Goal: Contribute content

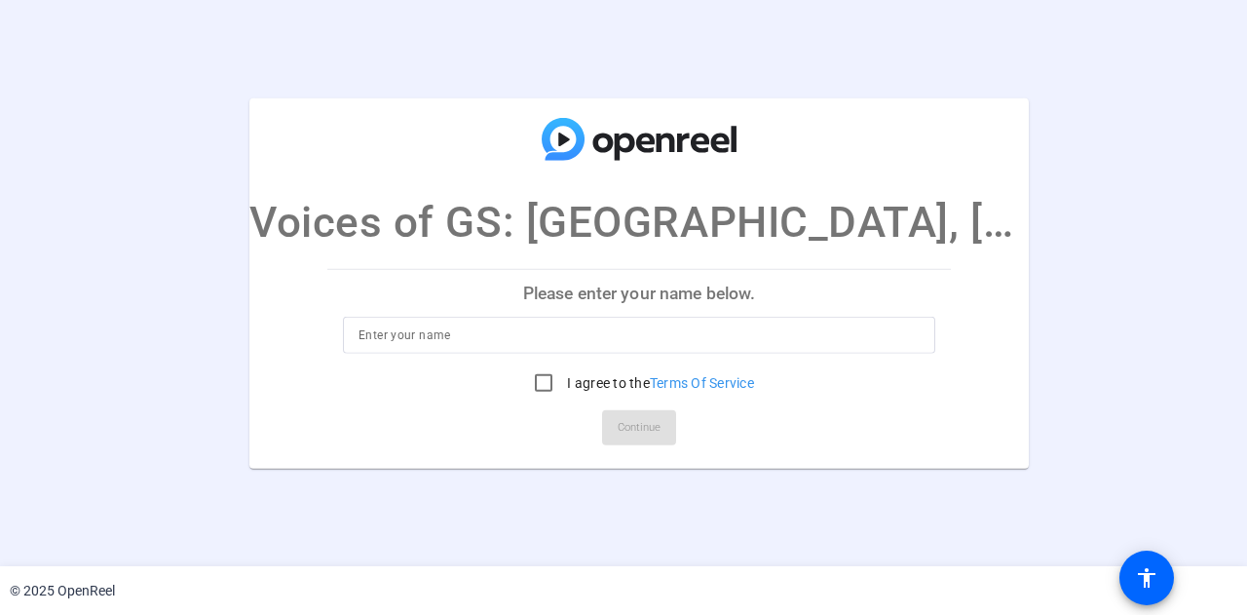
click at [536, 336] on input at bounding box center [639, 335] width 561 height 23
type input "Mark McNulty"
click at [531, 377] on input "I agree to the Terms Of Service" at bounding box center [543, 383] width 39 height 39
checkbox input "true"
click at [649, 418] on span at bounding box center [639, 427] width 74 height 47
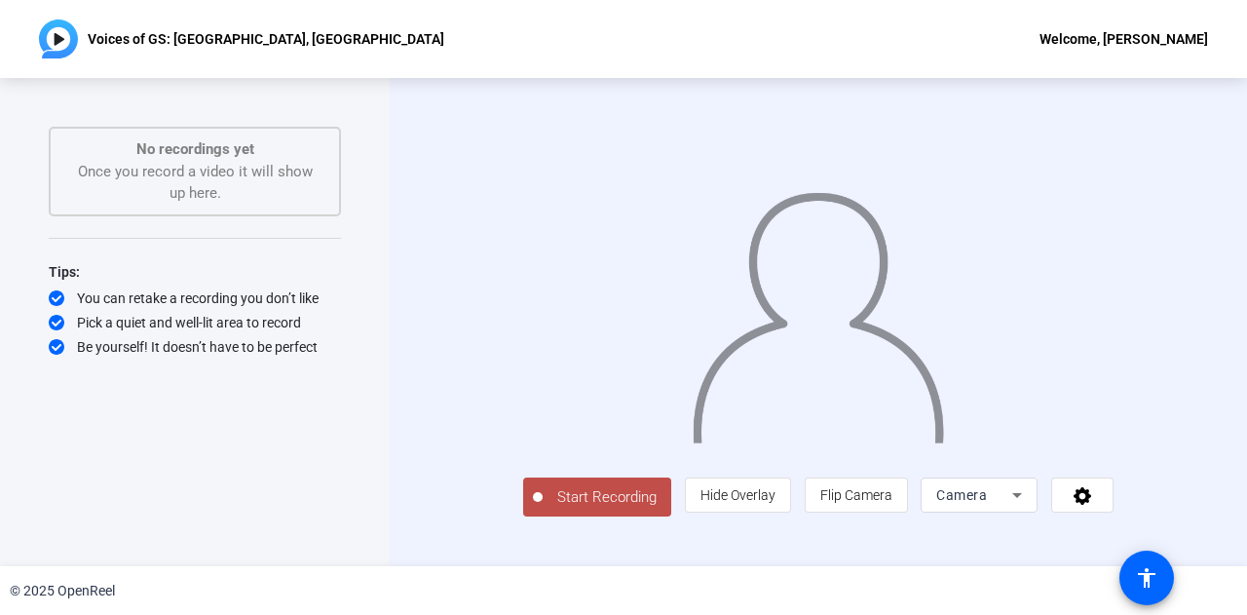
click at [545, 509] on span "Start Recording" at bounding box center [607, 497] width 129 height 22
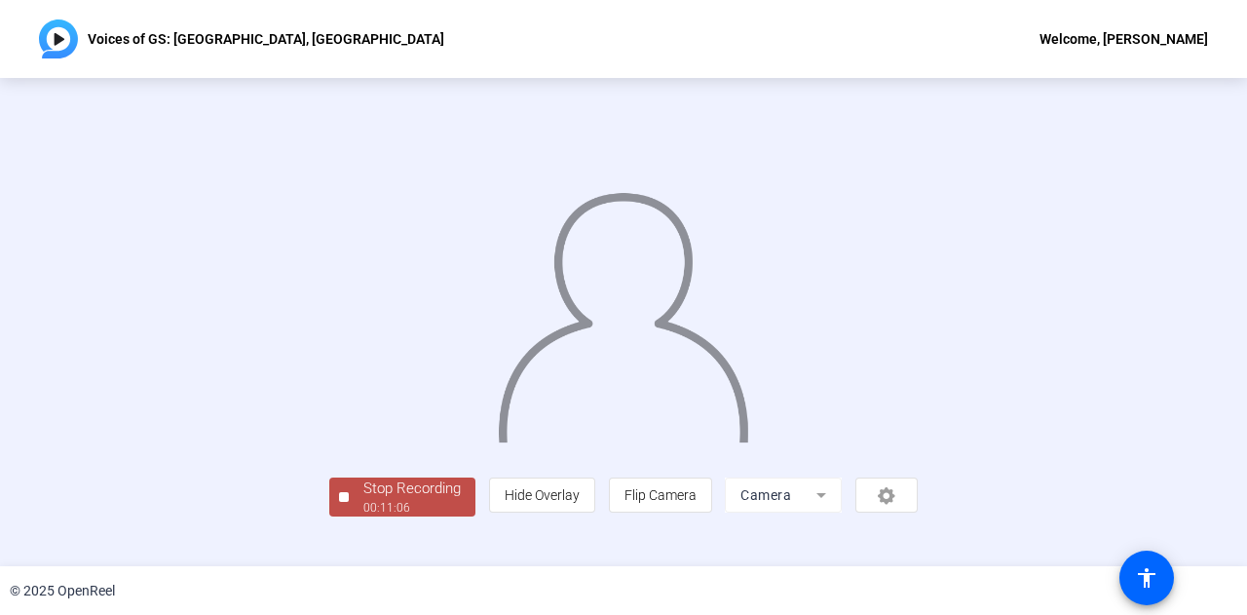
scroll to position [97, 0]
click at [364, 500] on div "Stop Recording" at bounding box center [412, 489] width 97 height 22
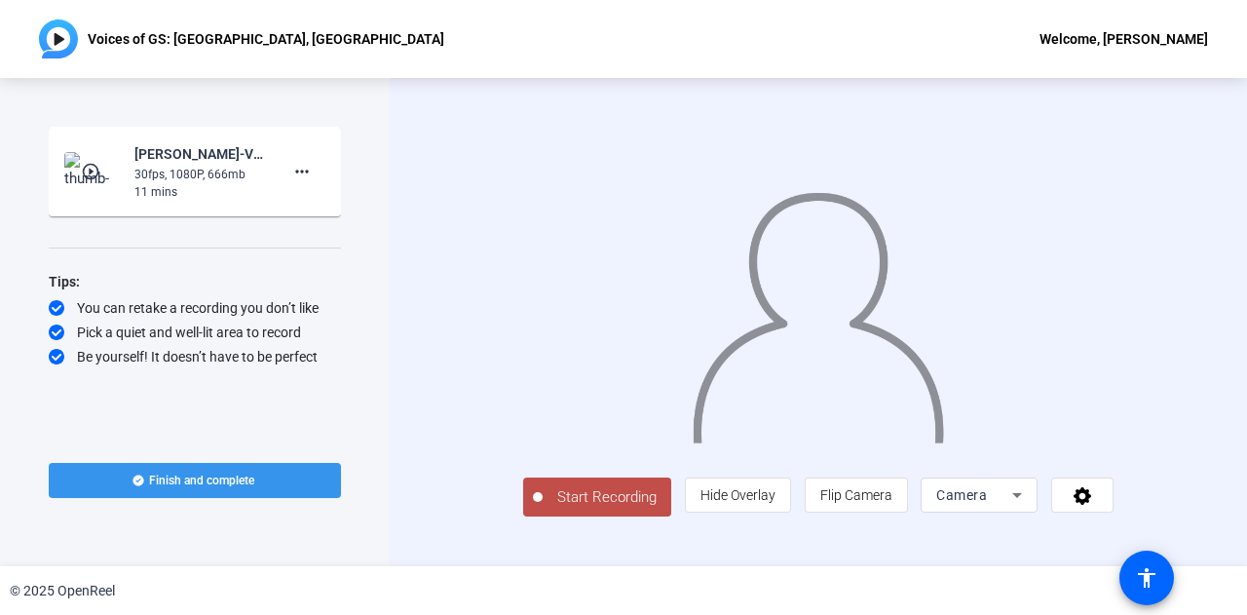
click at [543, 509] on span "Start Recording" at bounding box center [607, 497] width 129 height 22
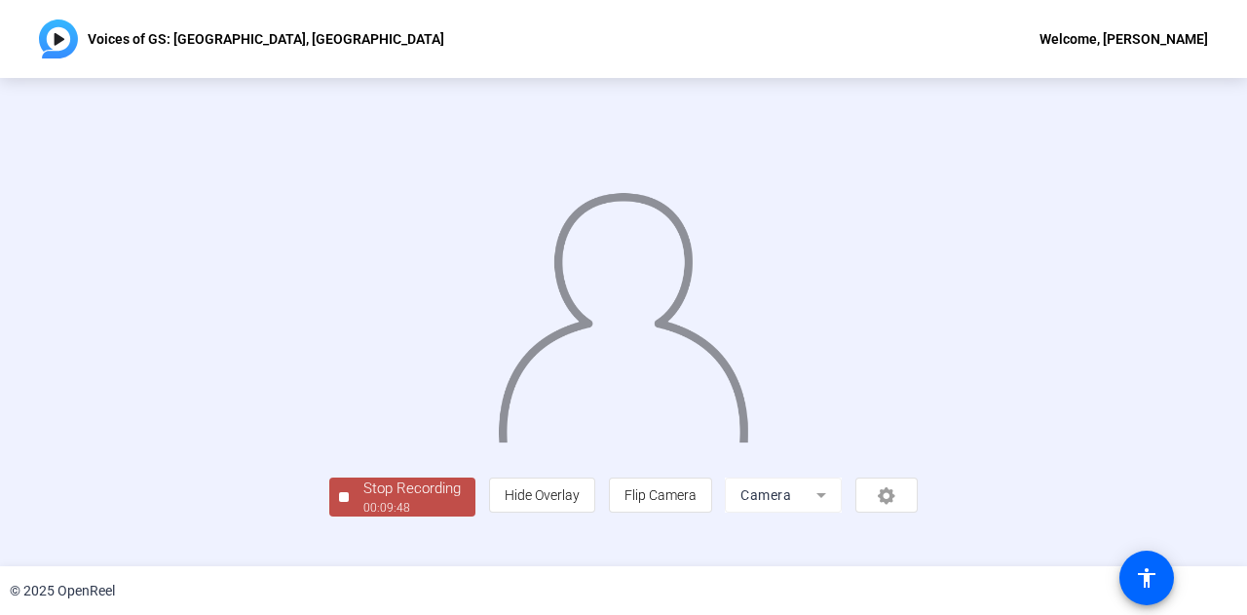
scroll to position [97, 0]
click at [364, 517] on div "00:09:49" at bounding box center [412, 508] width 97 height 18
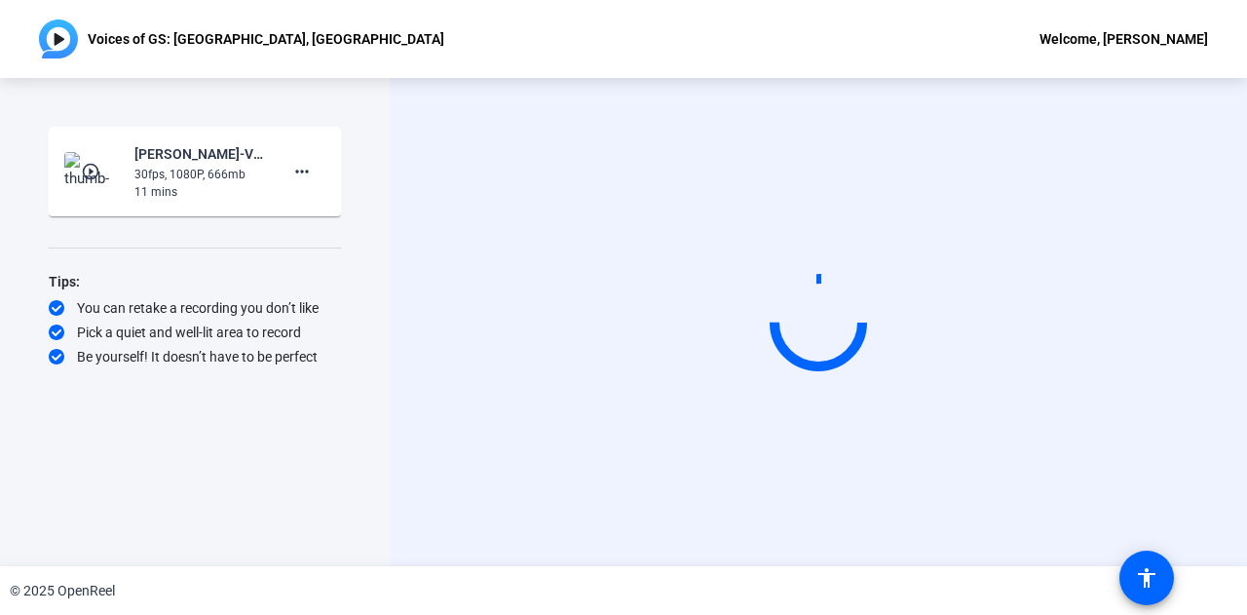
scroll to position [0, 0]
click at [247, 505] on div "Start Recording play_circle_outline [PERSON_NAME]-Voices of GS- [GEOGRAPHIC_DAT…" at bounding box center [195, 322] width 292 height 391
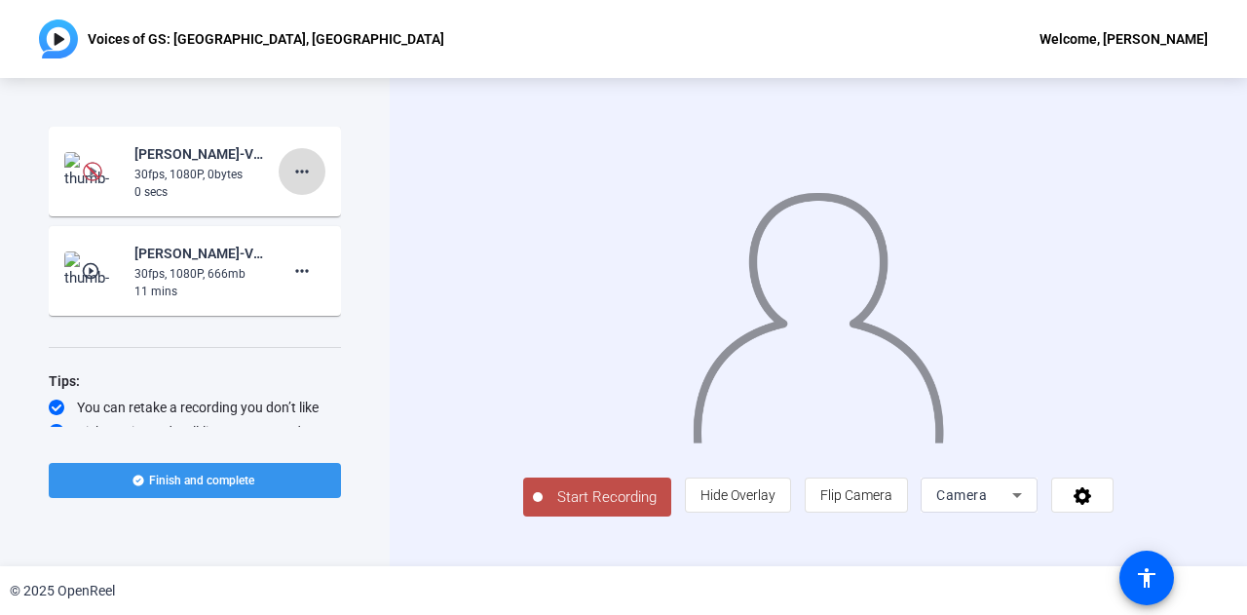
click at [295, 164] on mat-icon "more_horiz" at bounding box center [301, 171] width 23 height 23
click at [414, 177] on div at bounding box center [623, 307] width 1247 height 615
